Goal: Information Seeking & Learning: Learn about a topic

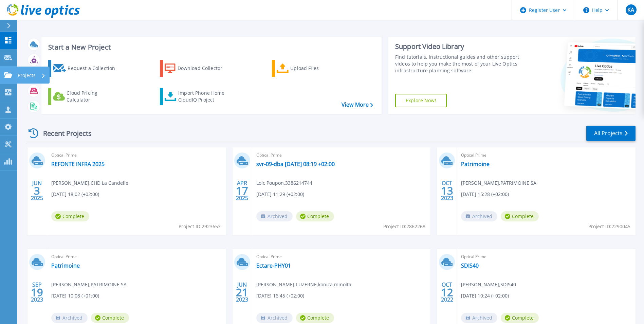
click at [2, 73] on link "Projects Projects" at bounding box center [8, 75] width 17 height 17
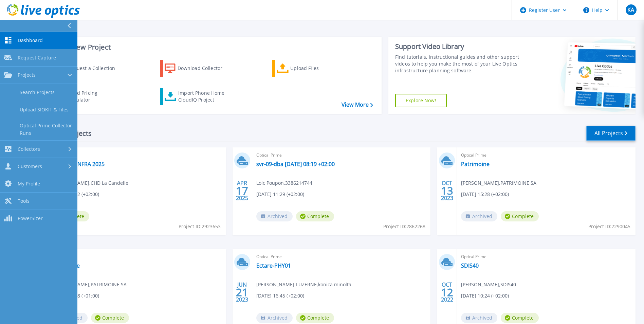
click at [603, 134] on link "All Projects" at bounding box center [610, 133] width 49 height 15
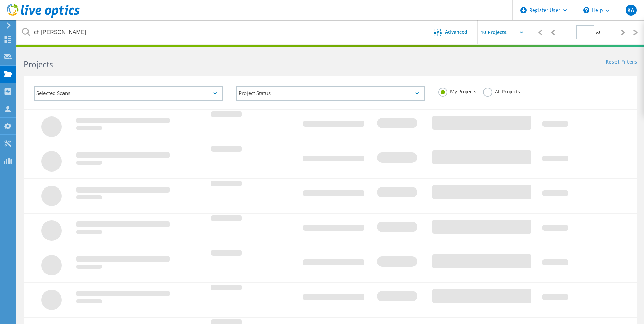
type input "1"
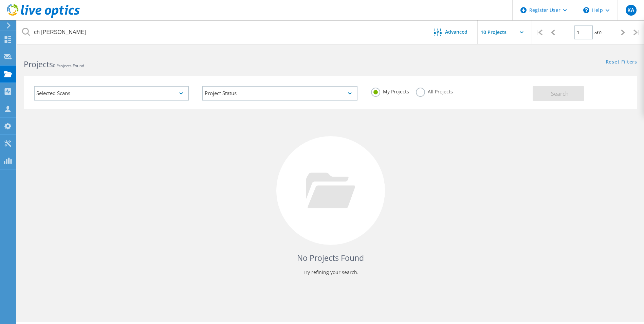
click at [428, 91] on label "All Projects" at bounding box center [434, 91] width 37 height 6
click at [0, 0] on input "All Projects" at bounding box center [0, 0] width 0 height 0
click at [167, 98] on div "Selected Scans" at bounding box center [111, 93] width 155 height 15
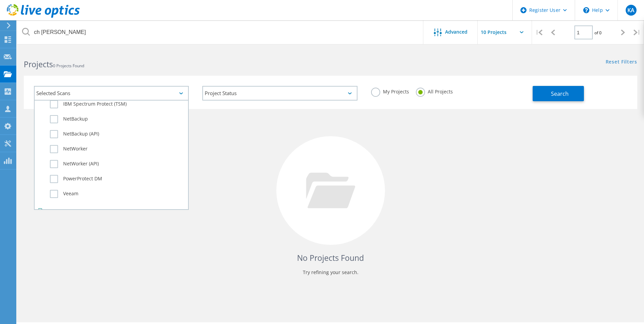
scroll to position [477, 0]
click at [54, 196] on label "Dossier" at bounding box center [117, 196] width 135 height 8
click at [0, 0] on input "Dossier" at bounding box center [0, 0] width 0 height 0
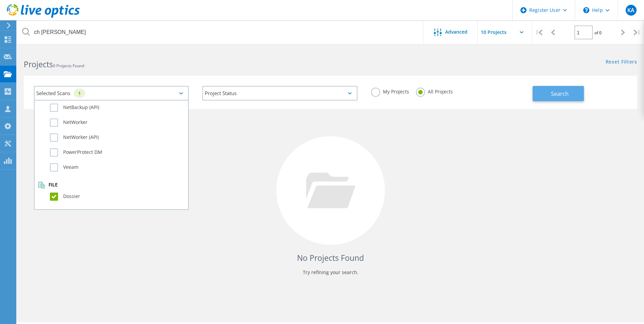
click at [554, 96] on span "Search" at bounding box center [560, 93] width 18 height 7
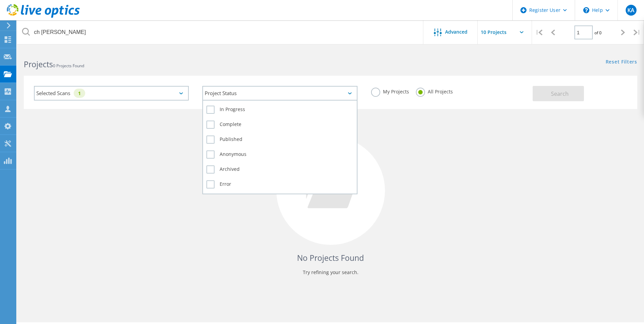
click at [328, 99] on div "Project Status" at bounding box center [279, 93] width 155 height 15
click at [228, 108] on label "In Progress" at bounding box center [279, 110] width 147 height 8
click at [0, 0] on input "In Progress" at bounding box center [0, 0] width 0 height 0
click at [228, 123] on label "Complete" at bounding box center [279, 125] width 147 height 8
click at [0, 0] on input "Complete" at bounding box center [0, 0] width 0 height 0
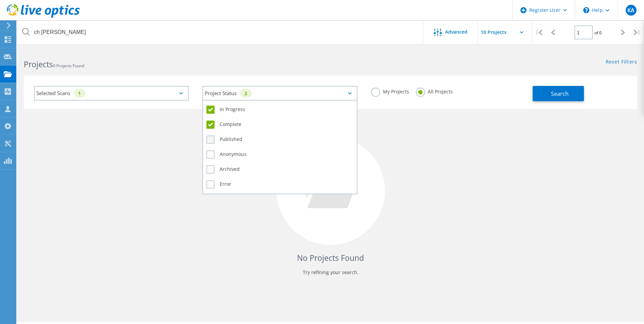
click at [226, 138] on label "Published" at bounding box center [279, 139] width 147 height 8
click at [0, 0] on input "Published" at bounding box center [0, 0] width 0 height 0
click at [228, 151] on div "Anonymous" at bounding box center [279, 156] width 147 height 15
click at [229, 158] on label "Anonymous" at bounding box center [279, 154] width 147 height 8
click at [0, 0] on input "Anonymous" at bounding box center [0, 0] width 0 height 0
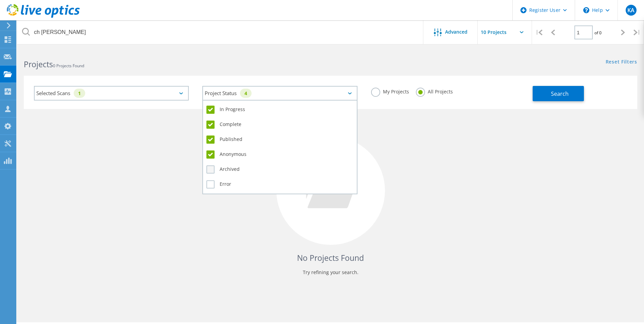
click at [225, 168] on label "Archived" at bounding box center [279, 169] width 147 height 8
click at [0, 0] on input "Archived" at bounding box center [0, 0] width 0 height 0
click at [226, 181] on label "Error" at bounding box center [279, 184] width 147 height 8
click at [0, 0] on input "Error" at bounding box center [0, 0] width 0 height 0
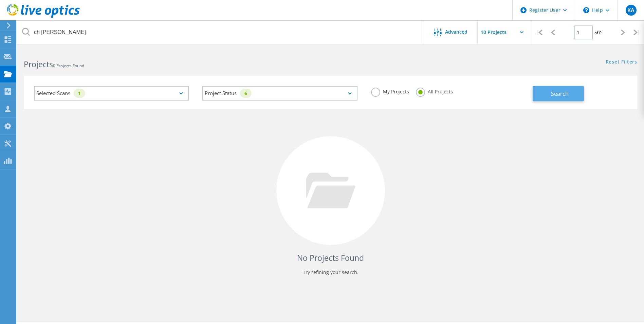
click at [560, 95] on span "Search" at bounding box center [560, 93] width 18 height 7
click at [214, 142] on div "No Projects Found Try refining your search." at bounding box center [330, 197] width 613 height 176
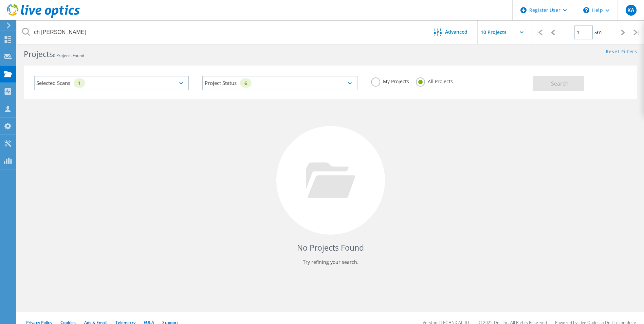
scroll to position [19, 0]
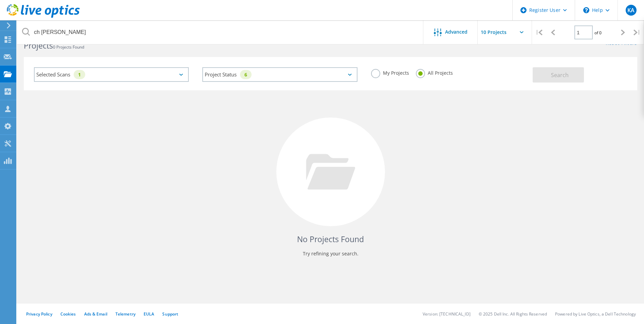
click at [378, 75] on label "My Projects" at bounding box center [390, 72] width 38 height 6
click at [0, 0] on input "My Projects" at bounding box center [0, 0] width 0 height 0
click at [553, 76] on span "Search" at bounding box center [560, 74] width 18 height 7
click at [425, 74] on label "All Projects" at bounding box center [434, 72] width 37 height 6
click at [0, 0] on input "All Projects" at bounding box center [0, 0] width 0 height 0
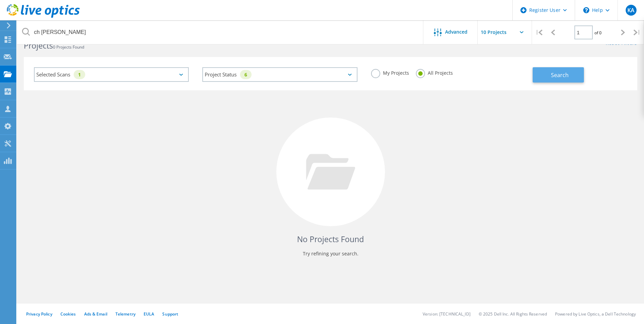
click at [564, 76] on span "Search" at bounding box center [560, 74] width 18 height 7
click at [119, 73] on div "Selected Scans 1" at bounding box center [111, 74] width 155 height 15
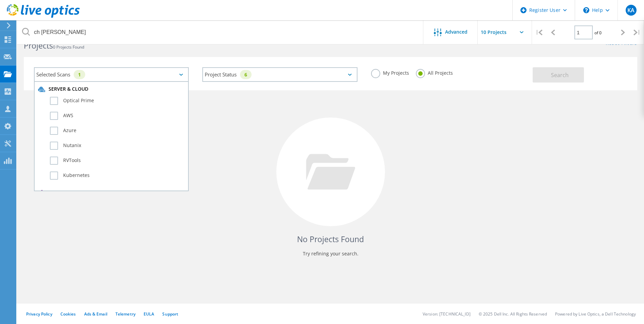
scroll to position [0, 0]
click at [70, 114] on div "AWS" at bounding box center [111, 121] width 147 height 15
click at [67, 108] on label "Optical Prime" at bounding box center [117, 105] width 135 height 8
click at [0, 0] on input "Optical Prime" at bounding box center [0, 0] width 0 height 0
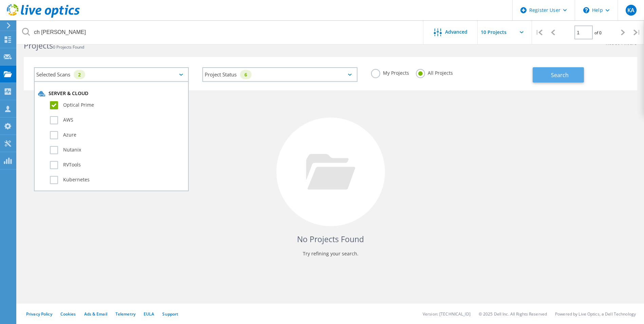
click at [558, 74] on span "Search" at bounding box center [560, 74] width 18 height 7
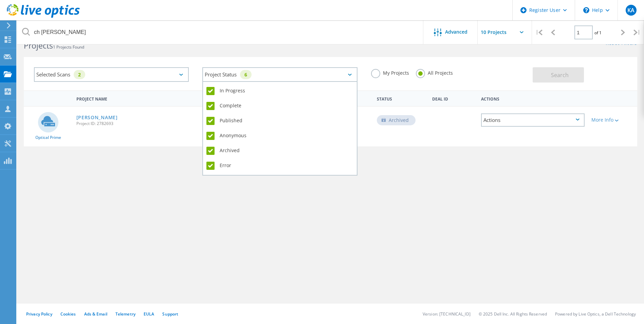
click at [340, 75] on div "Project Status 6" at bounding box center [279, 74] width 155 height 15
click at [247, 89] on label "In Progress" at bounding box center [279, 91] width 147 height 8
click at [0, 0] on input "In Progress" at bounding box center [0, 0] width 0 height 0
click at [238, 104] on label "Complete" at bounding box center [279, 106] width 147 height 8
click at [0, 0] on input "Complete" at bounding box center [0, 0] width 0 height 0
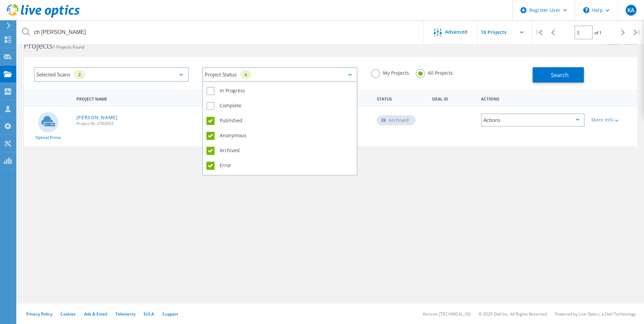
click at [236, 123] on label "Published" at bounding box center [279, 121] width 147 height 8
click at [0, 0] on input "Published" at bounding box center [0, 0] width 0 height 0
click at [237, 134] on label "Anonymous" at bounding box center [279, 136] width 147 height 8
click at [0, 0] on input "Anonymous" at bounding box center [0, 0] width 0 height 0
click at [232, 149] on label "Archived" at bounding box center [279, 151] width 147 height 8
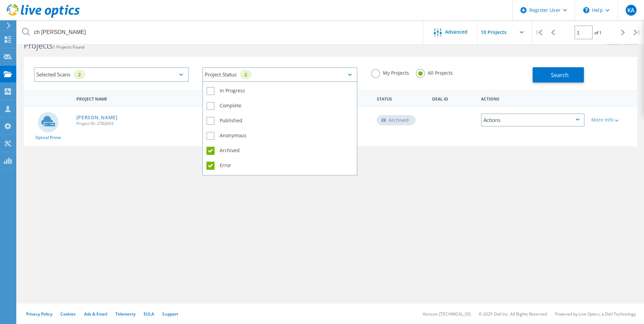
click at [0, 0] on input "Archived" at bounding box center [0, 0] width 0 height 0
click at [229, 168] on label "Error" at bounding box center [279, 166] width 147 height 8
click at [0, 0] on input "Error" at bounding box center [0, 0] width 0 height 0
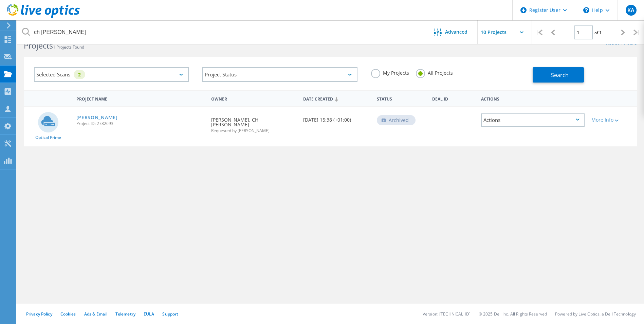
click at [446, 195] on div "Project Name Owner Date Created Status Deal Id Actions Optical Prime CAMILLE CL…" at bounding box center [330, 178] width 613 height 177
click at [136, 74] on div "Selected Scans 2" at bounding box center [111, 74] width 155 height 15
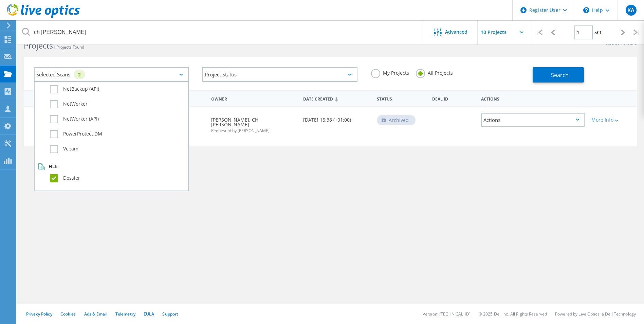
scroll to position [477, 0]
click at [300, 200] on div "Project Name Owner Date Created Status Deal Id Actions Optical Prime CAMILLE CL…" at bounding box center [330, 178] width 613 height 177
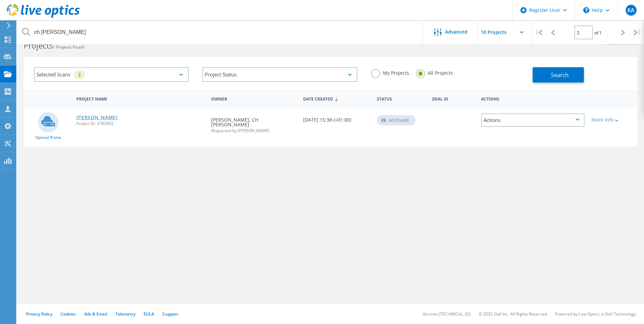
click at [98, 117] on link "CAMILLE CLAUDEL" at bounding box center [96, 117] width 41 height 5
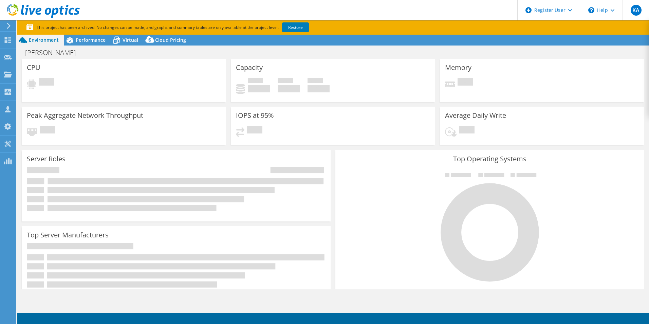
select select "USD"
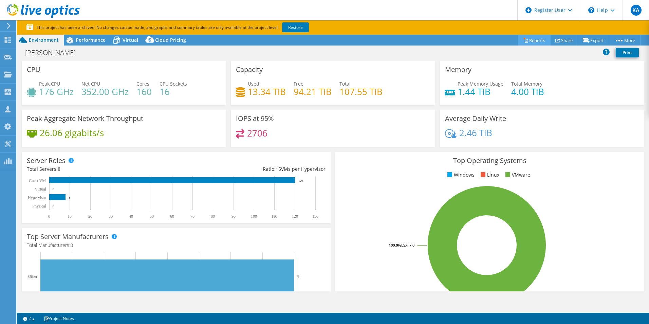
click at [533, 41] on link "Reports" at bounding box center [534, 40] width 33 height 11
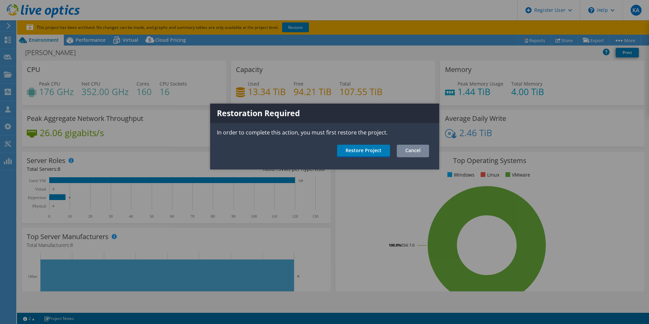
click at [410, 150] on link "Cancel" at bounding box center [413, 151] width 32 height 13
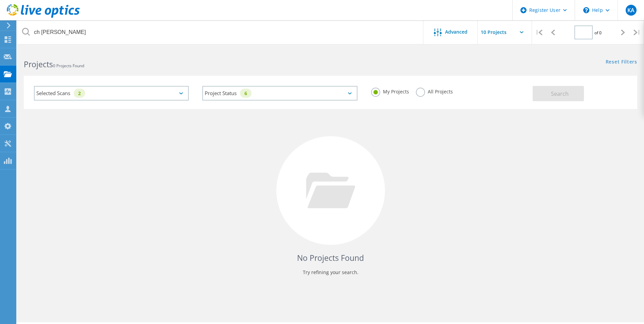
type input "1"
